Goal: Information Seeking & Learning: Learn about a topic

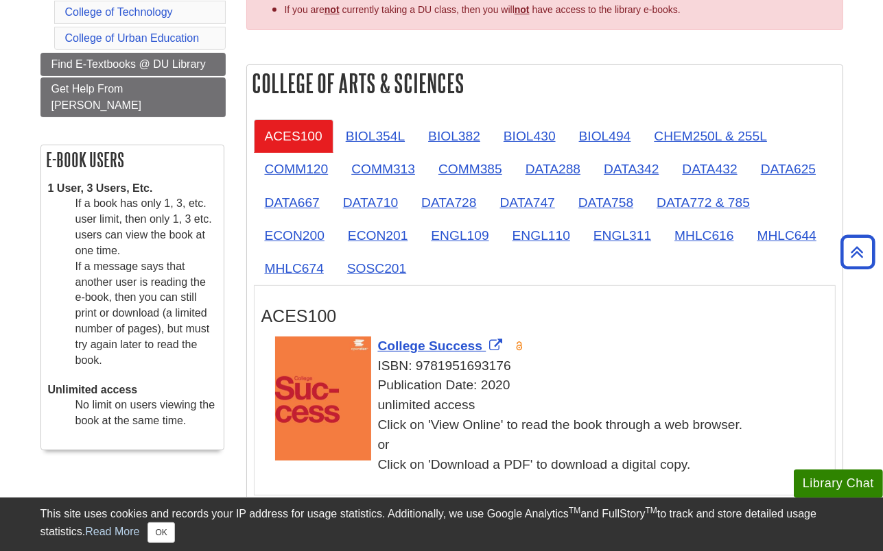
scroll to position [94, 0]
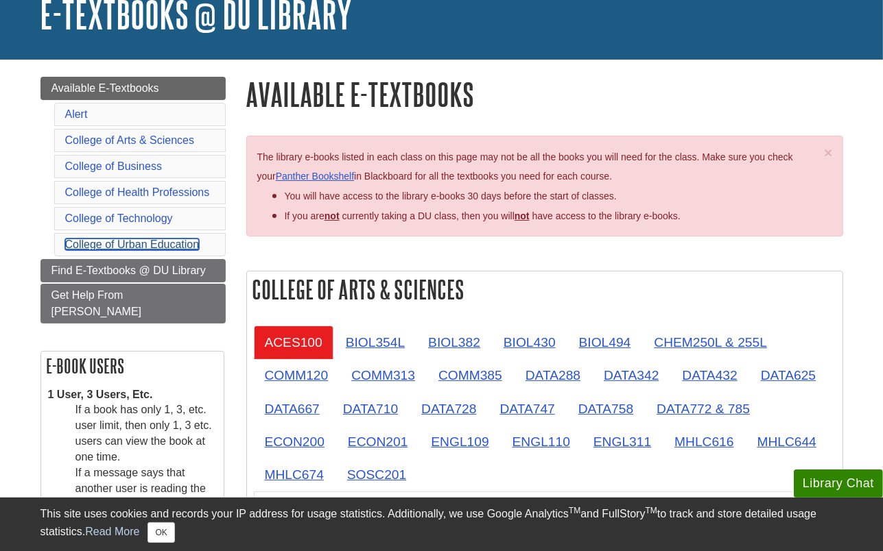
click at [165, 241] on link "College of Urban Education" at bounding box center [132, 245] width 134 height 12
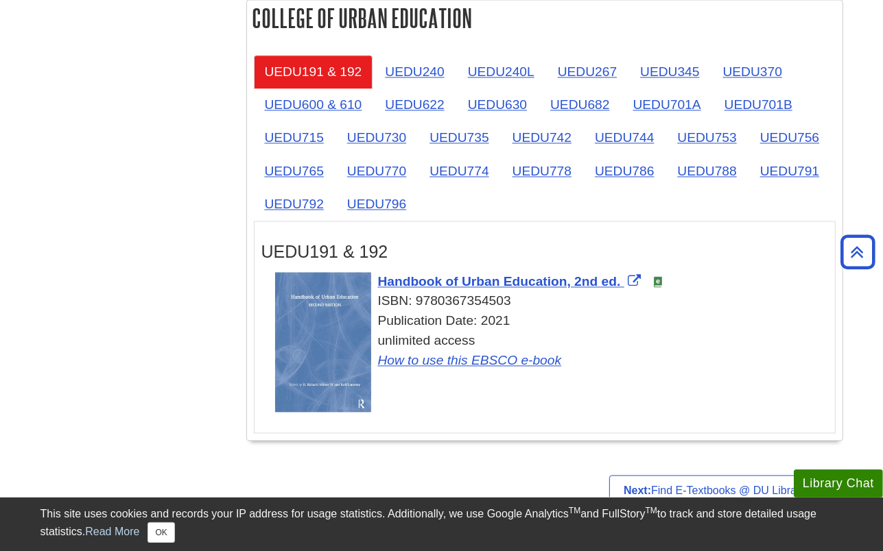
scroll to position [2249, 0]
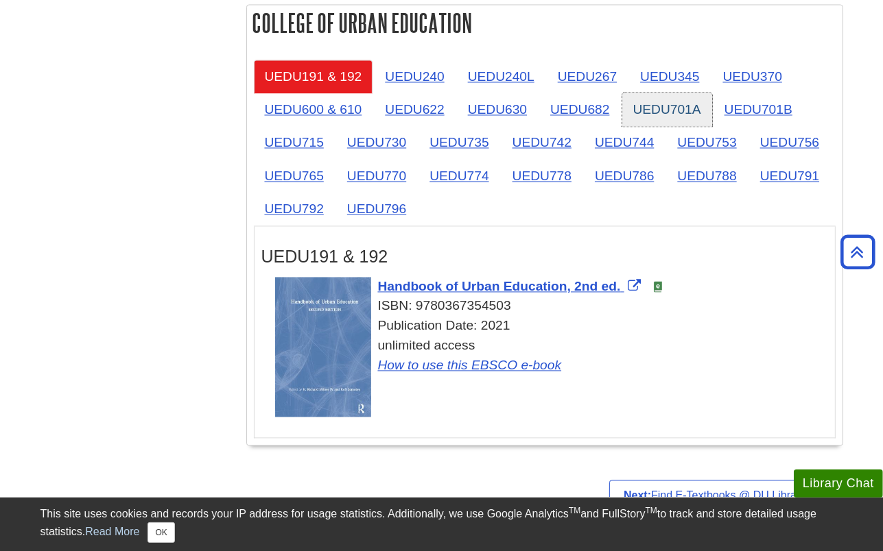
click at [642, 97] on link "UEDU701A" at bounding box center [667, 110] width 90 height 34
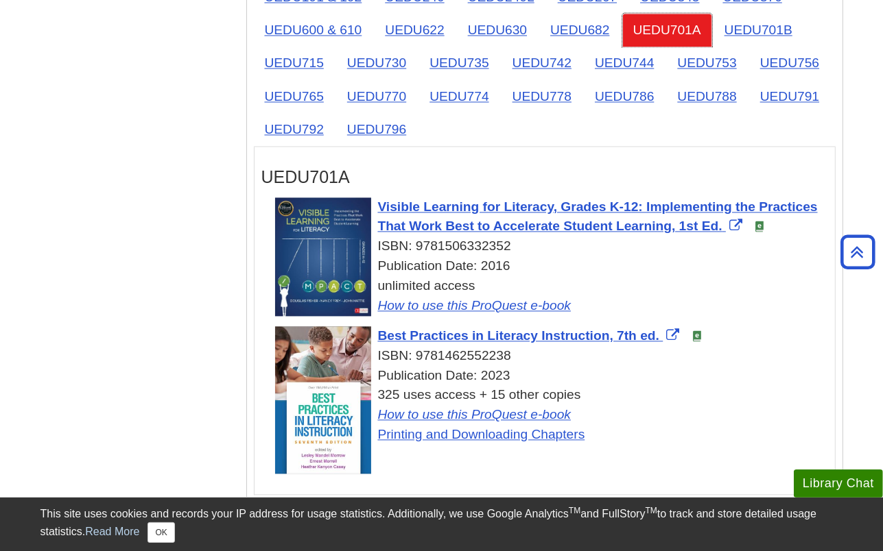
scroll to position [2282, 0]
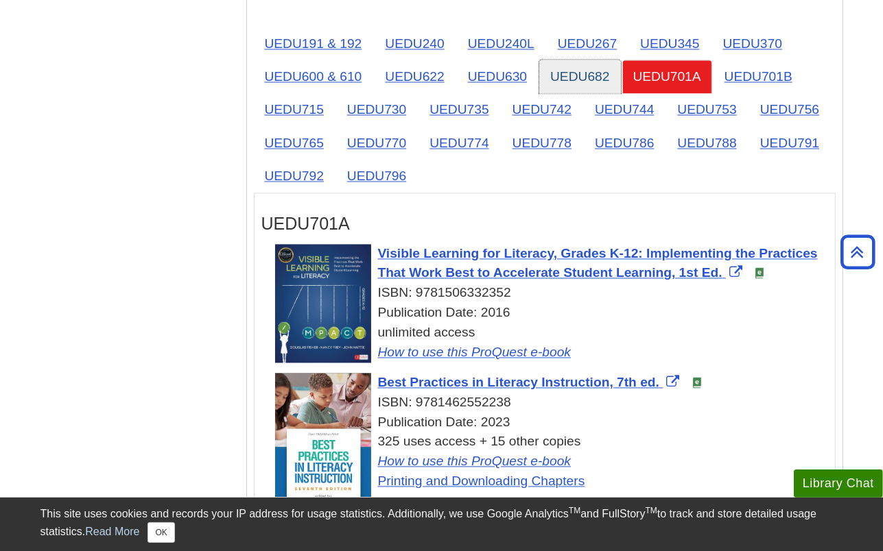
click at [590, 70] on link "UEDU682" at bounding box center [579, 77] width 81 height 34
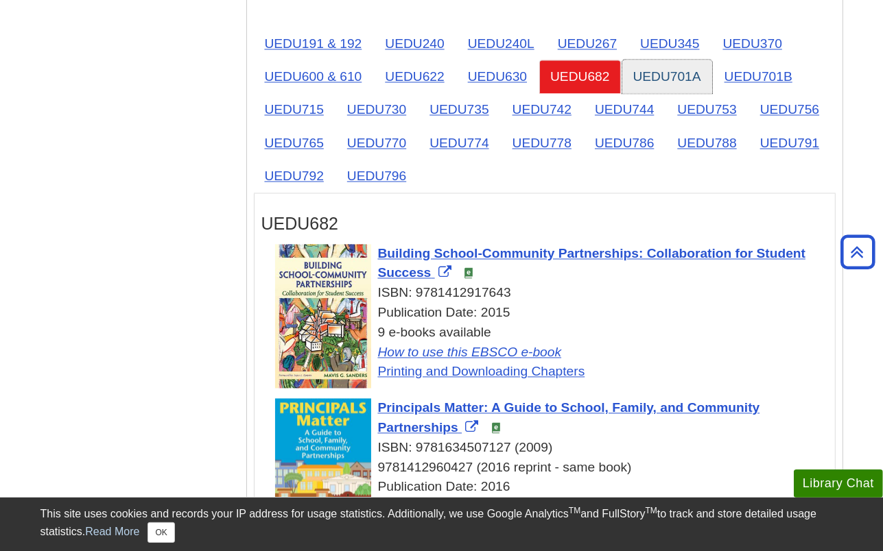
click at [702, 73] on link "UEDU701A" at bounding box center [667, 77] width 90 height 34
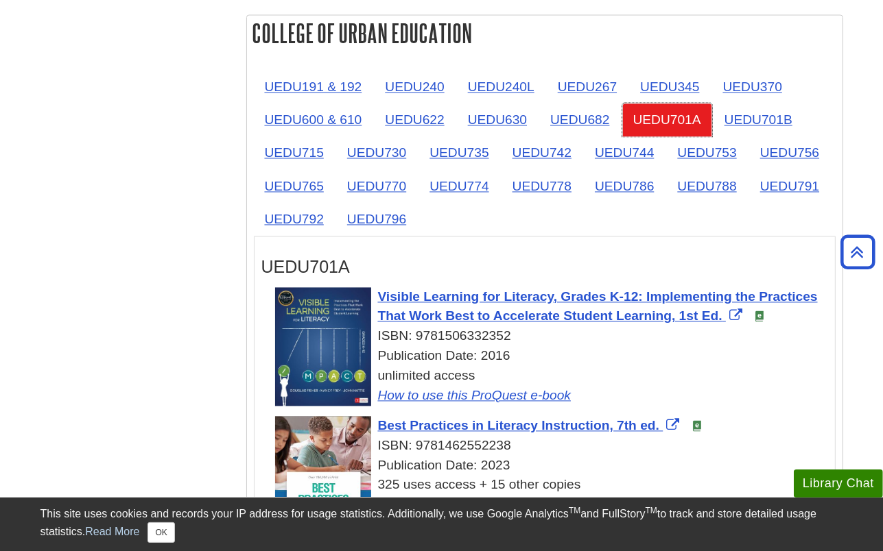
scroll to position [2232, 0]
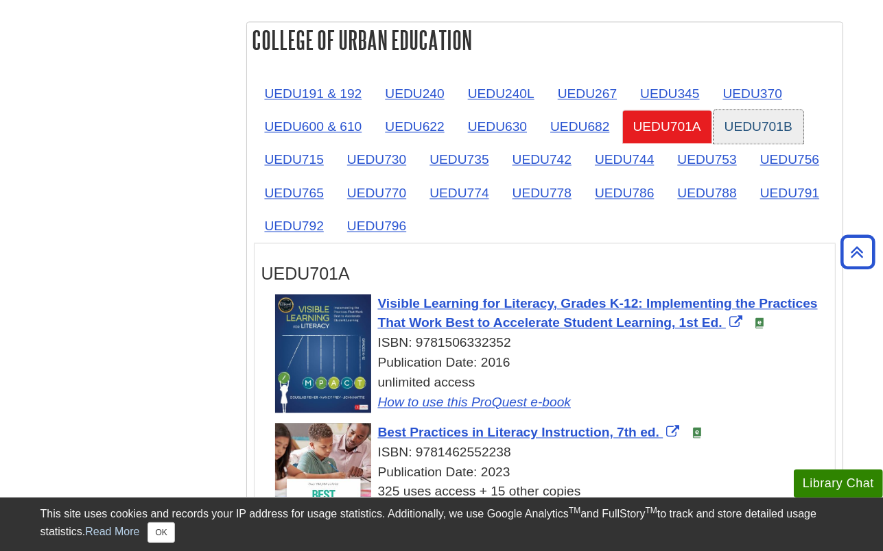
click at [743, 127] on link "UEDU701B" at bounding box center [758, 127] width 90 height 34
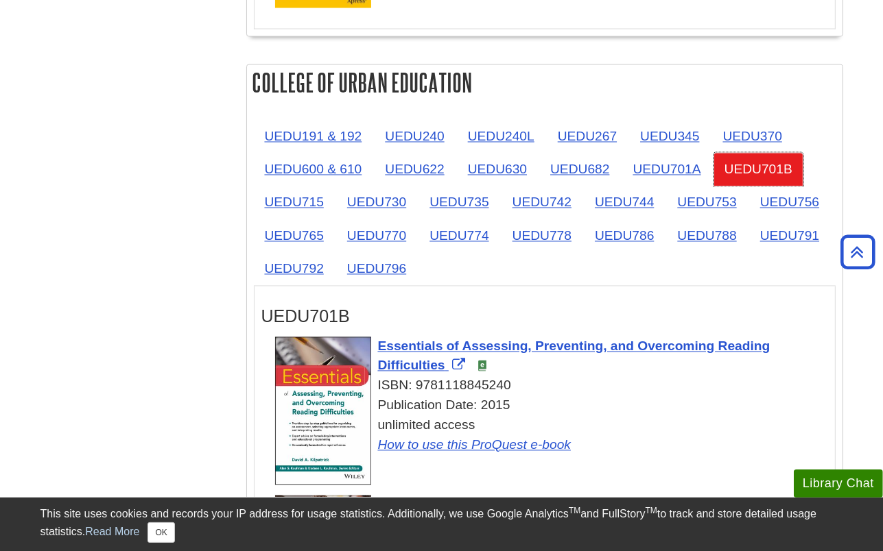
scroll to position [2188, 0]
click at [278, 191] on link "UEDU715" at bounding box center [294, 204] width 81 height 34
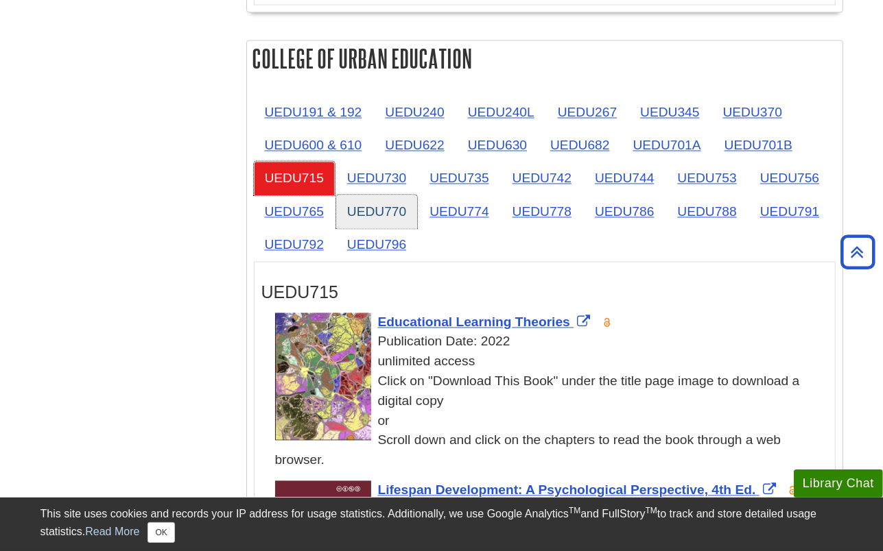
scroll to position [2213, 0]
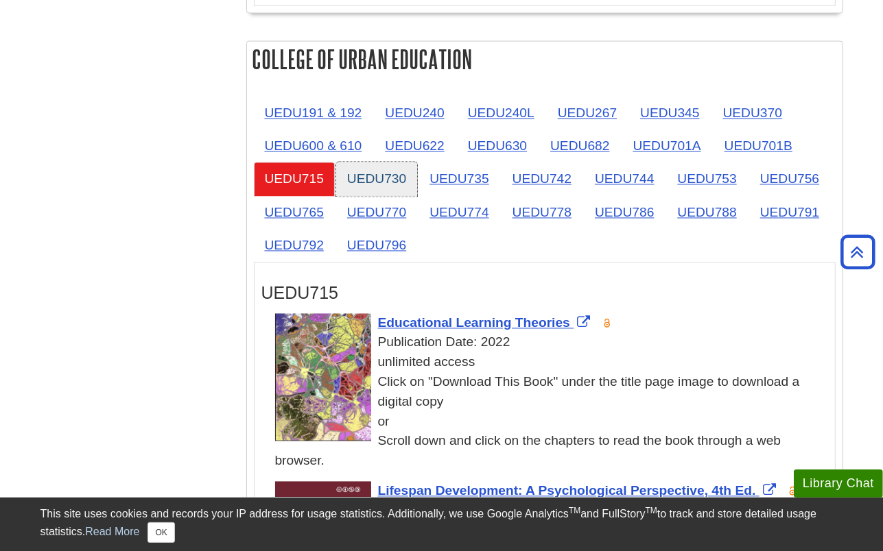
click at [395, 162] on link "UEDU730" at bounding box center [376, 179] width 81 height 34
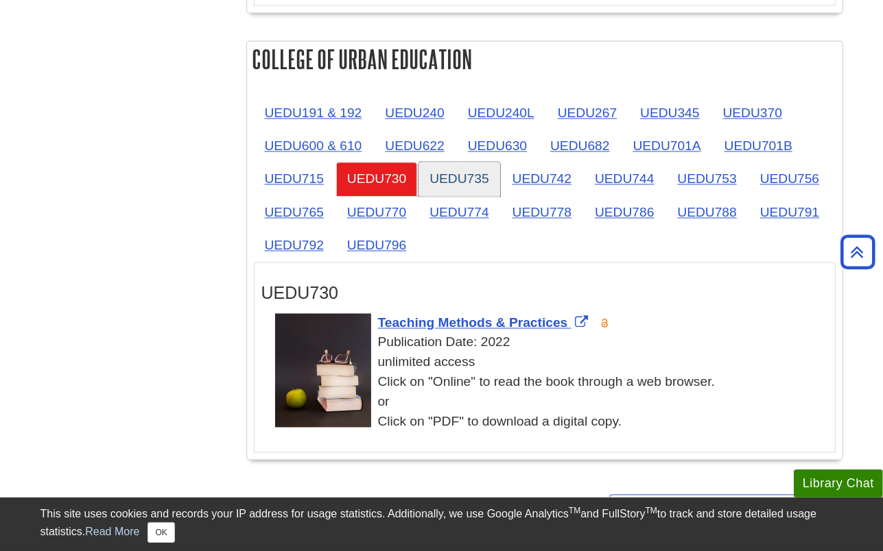
click at [488, 167] on link "UEDU735" at bounding box center [458, 179] width 81 height 34
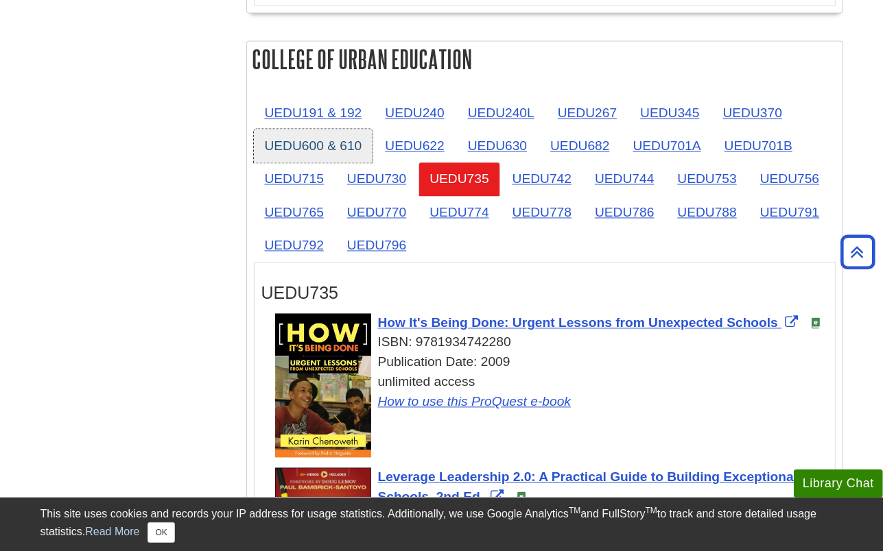
click at [315, 144] on link "UEDU600 & 610" at bounding box center [313, 146] width 119 height 34
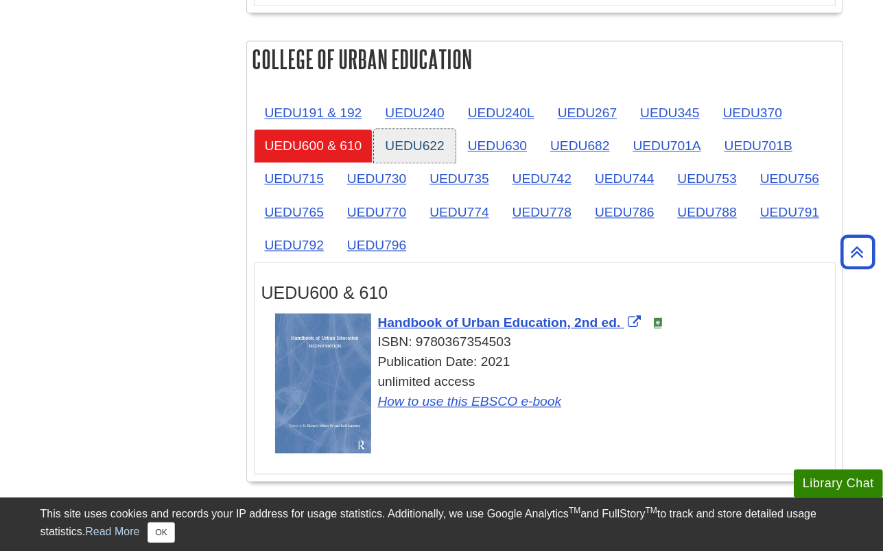
click at [427, 141] on link "UEDU622" at bounding box center [414, 146] width 81 height 34
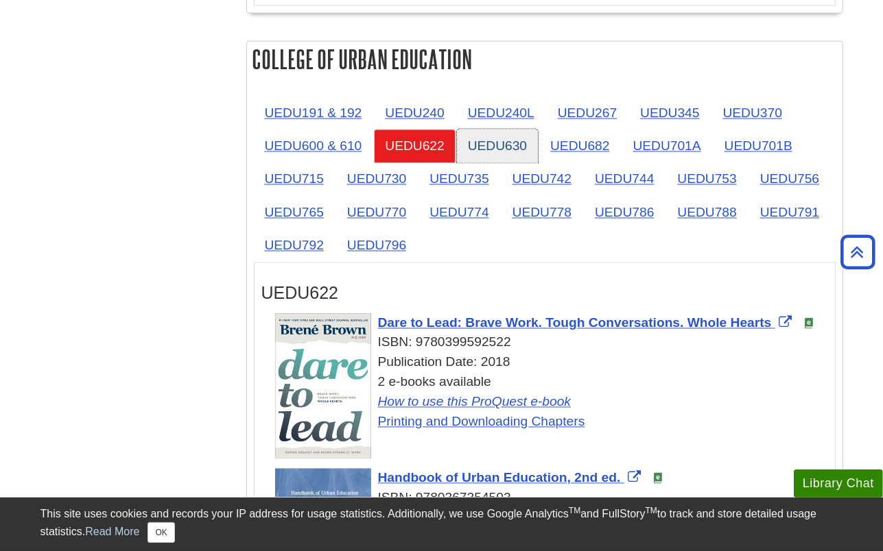
click at [508, 141] on link "UEDU630" at bounding box center [497, 146] width 81 height 34
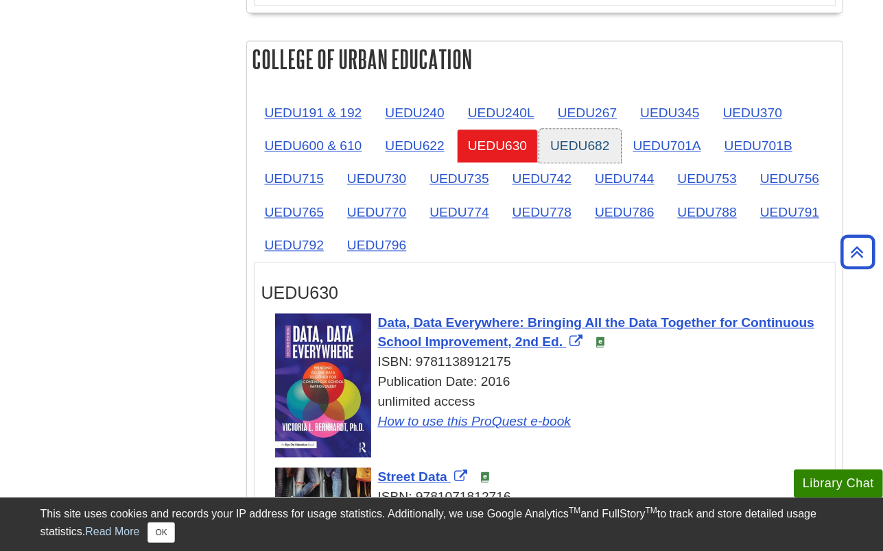
click at [590, 142] on link "UEDU682" at bounding box center [579, 146] width 81 height 34
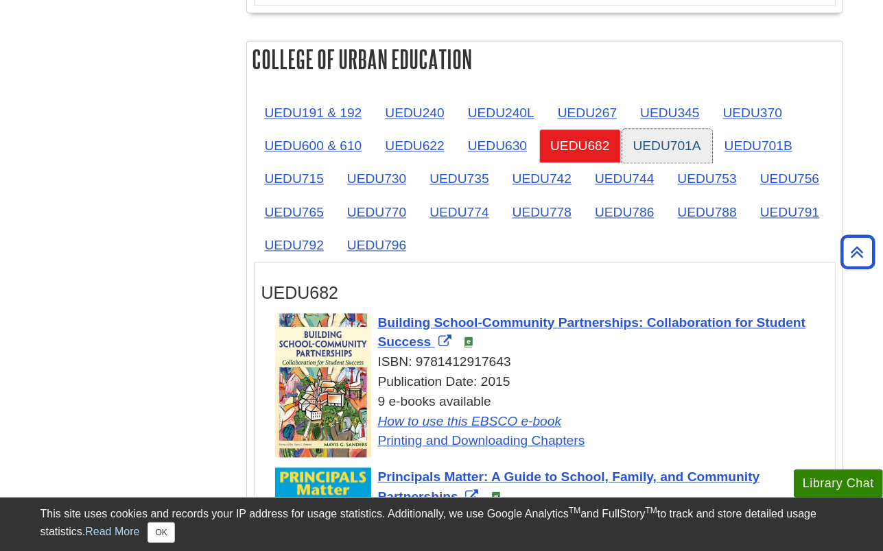
click at [653, 141] on link "UEDU701A" at bounding box center [667, 146] width 90 height 34
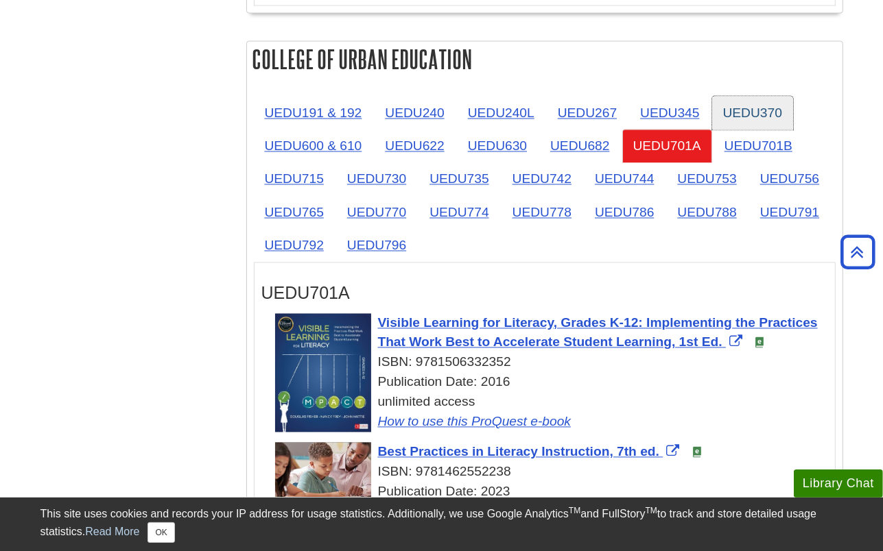
click at [732, 110] on link "UEDU370" at bounding box center [752, 113] width 81 height 34
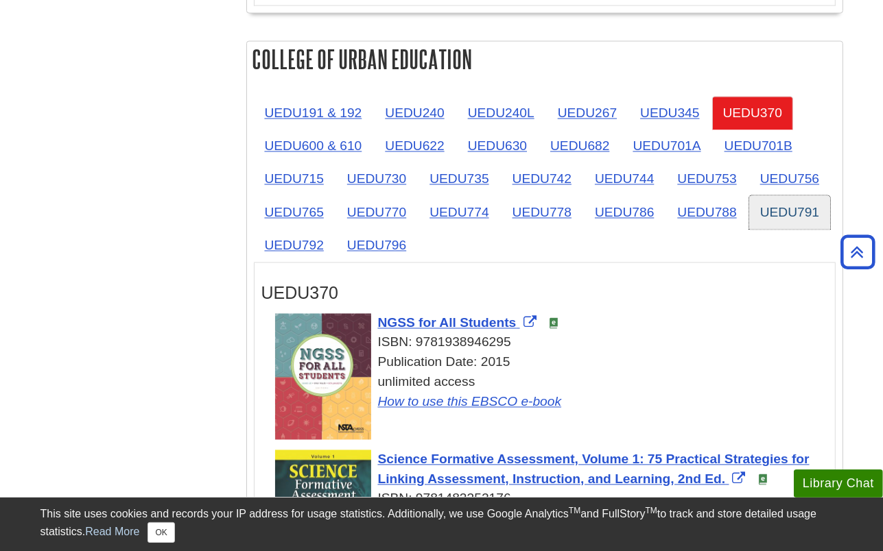
click at [781, 203] on link "UEDU791" at bounding box center [789, 212] width 81 height 34
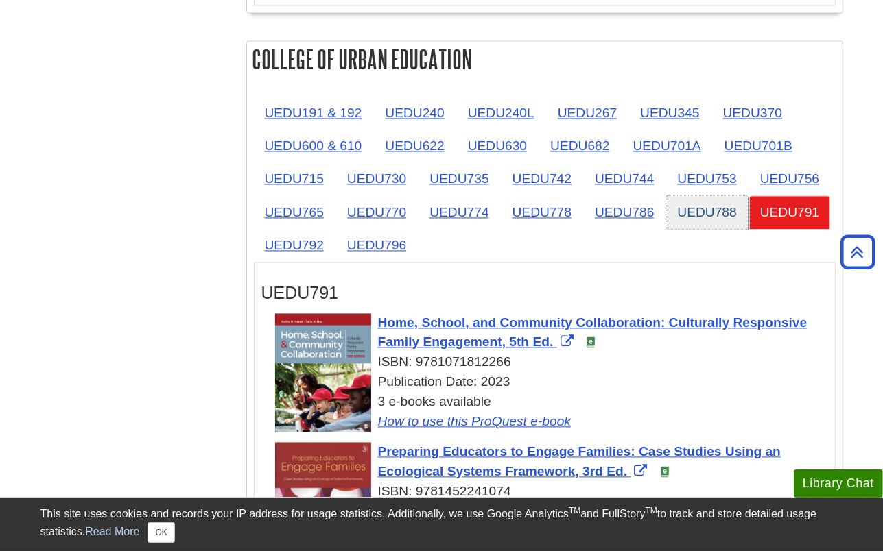
click at [724, 213] on link "UEDU788" at bounding box center [706, 212] width 81 height 34
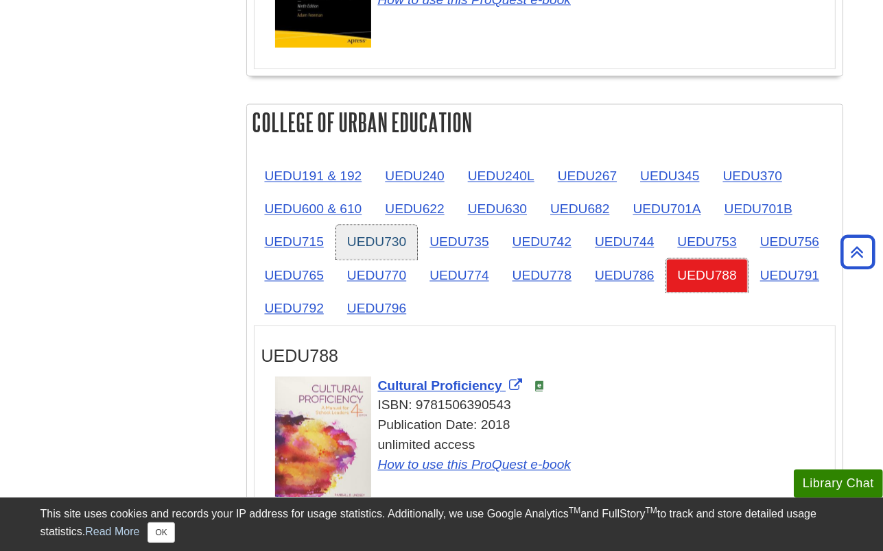
scroll to position [2150, 0]
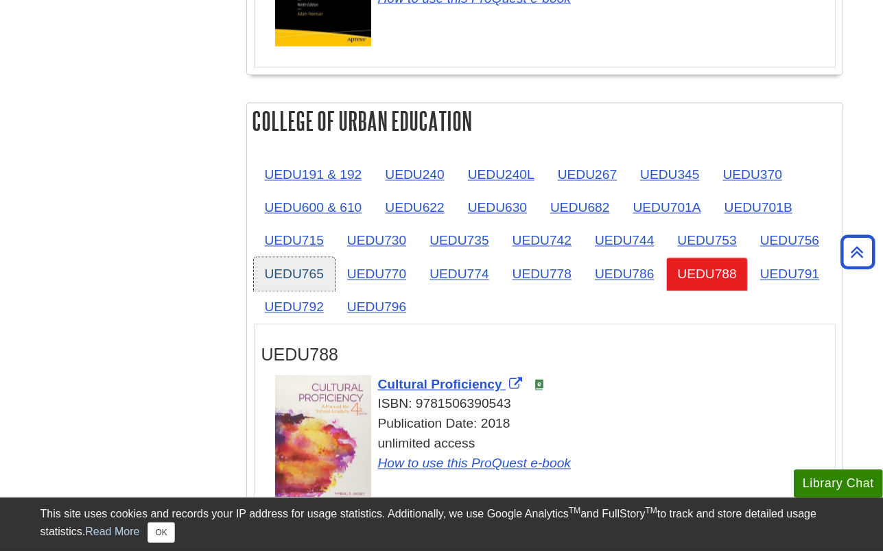
click at [307, 258] on link "UEDU765" at bounding box center [294, 275] width 81 height 34
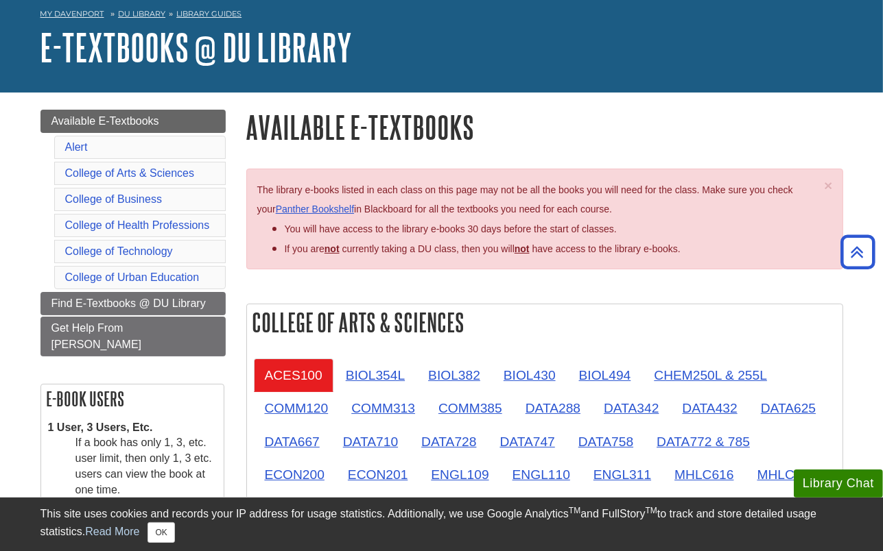
scroll to position [25, 0]
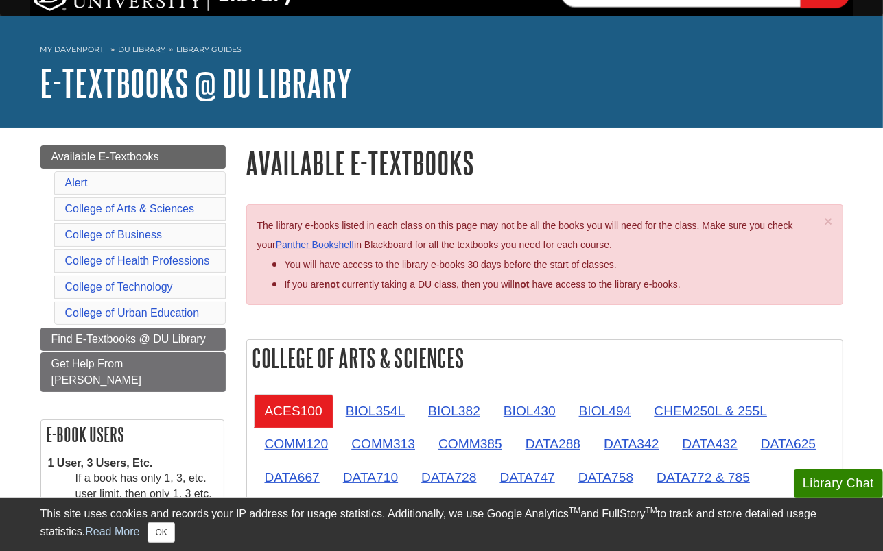
scroll to position [94, 0]
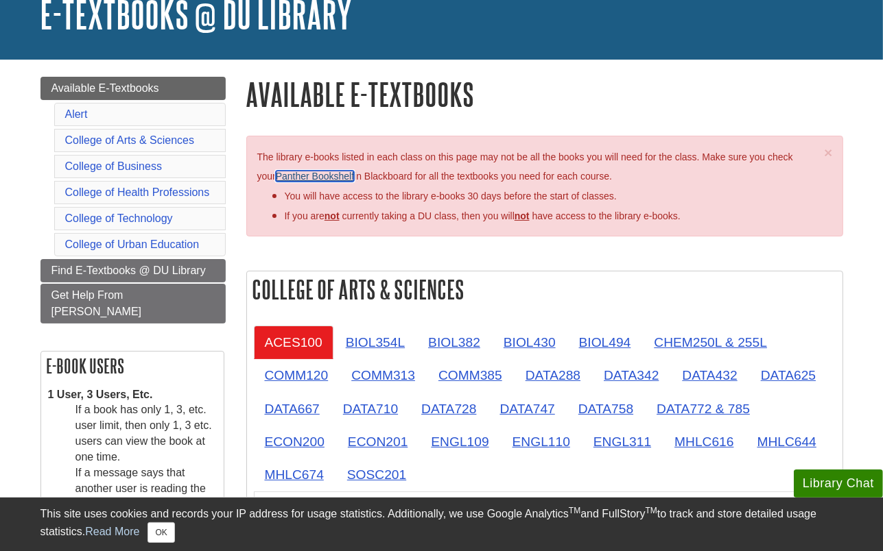
click at [299, 176] on link "Panther Bookshelf" at bounding box center [315, 176] width 78 height 11
